Goal: Find specific page/section: Find specific page/section

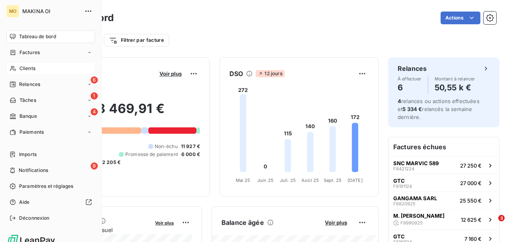
click at [26, 70] on span "Clients" at bounding box center [27, 68] width 16 height 7
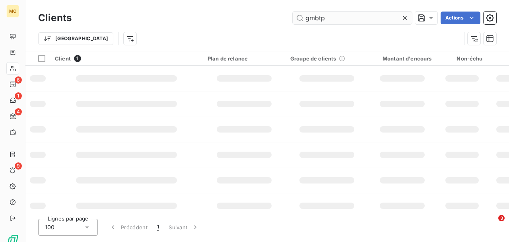
type input "gmbtp"
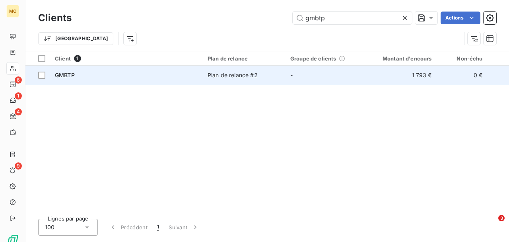
click at [80, 78] on div "GMBTP" at bounding box center [126, 75] width 143 height 8
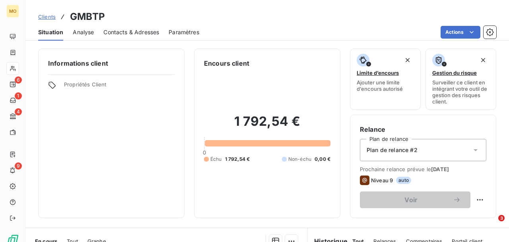
click at [140, 32] on span "Contacts & Adresses" at bounding box center [131, 32] width 56 height 8
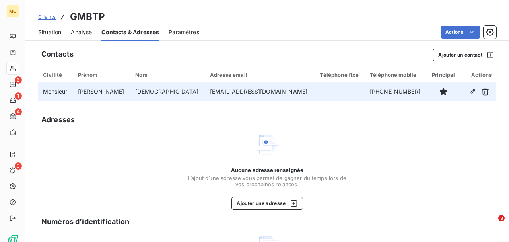
click at [59, 93] on td "Monsieur" at bounding box center [55, 91] width 35 height 19
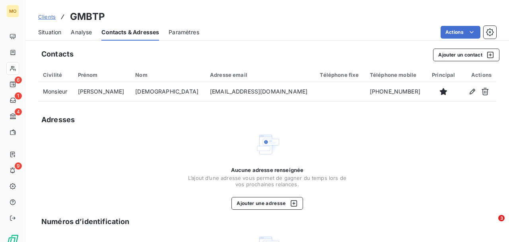
click at [51, 32] on span "Situation" at bounding box center [49, 32] width 23 height 8
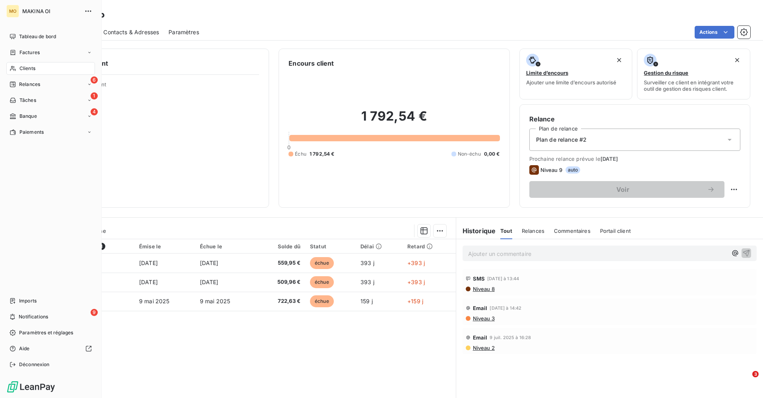
click at [28, 70] on span "Clients" at bounding box center [27, 68] width 16 height 7
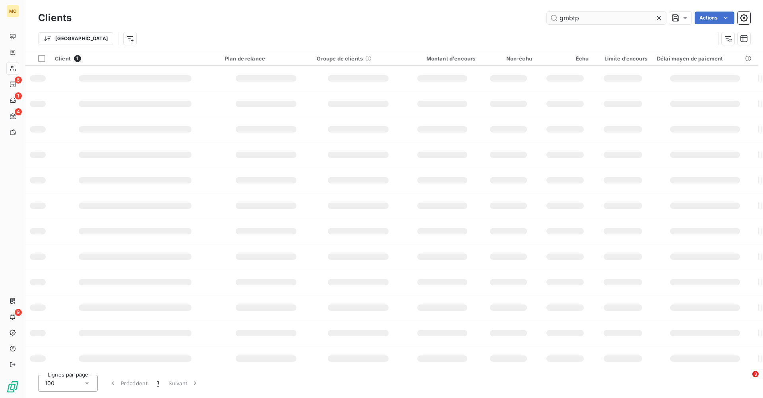
click at [508, 18] on input "gmbtp" at bounding box center [606, 18] width 119 height 13
type input "gtc"
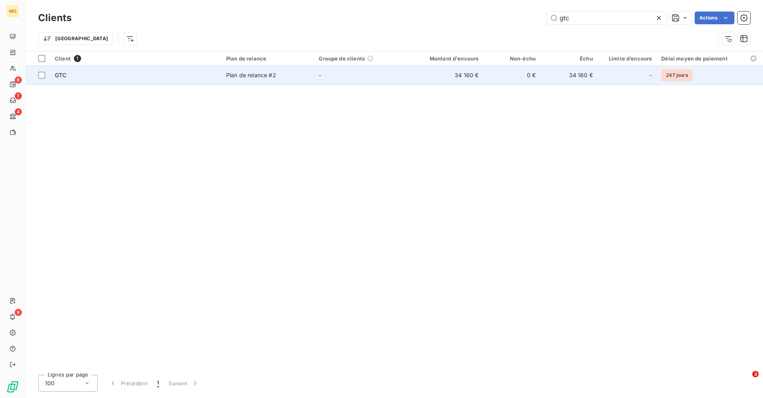
click at [250, 78] on div "Plan de relance #2" at bounding box center [251, 75] width 50 height 8
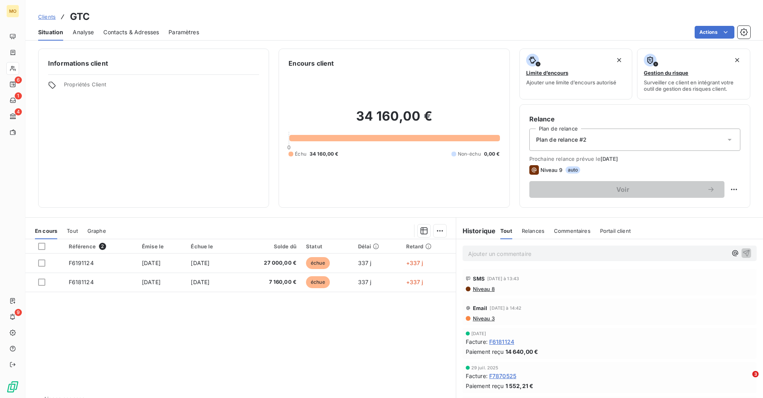
click at [129, 30] on span "Contacts & Adresses" at bounding box center [131, 32] width 56 height 8
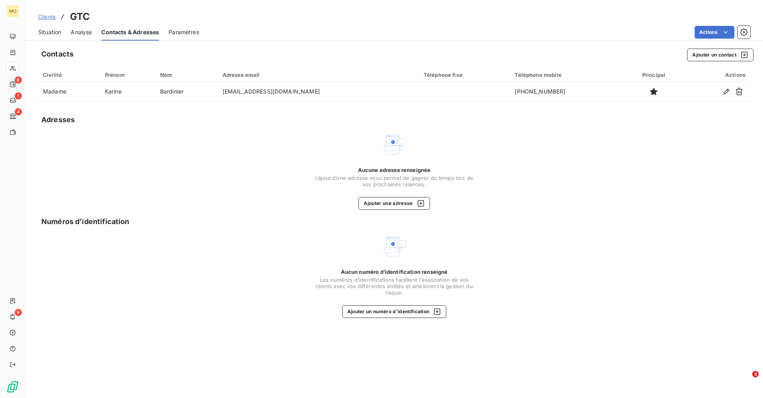
click at [52, 31] on span "Situation" at bounding box center [49, 32] width 23 height 8
